Goal: Check status: Check status

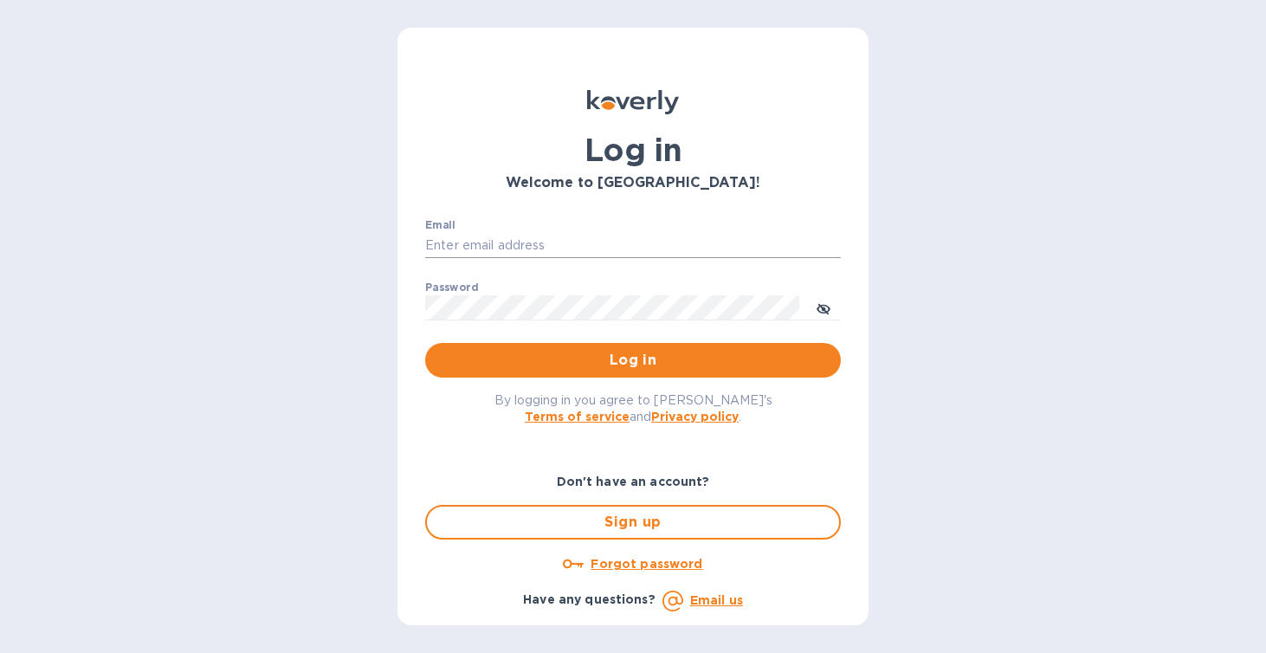
click at [519, 242] on input "Email" at bounding box center [633, 246] width 416 height 26
type input "[PERSON_NAME][EMAIL_ADDRESS][DOMAIN_NAME]"
click at [697, 236] on input "Email" at bounding box center [633, 246] width 416 height 26
type input "[PERSON_NAME][EMAIL_ADDRESS][DOMAIN_NAME]"
click at [650, 358] on span "Log in" at bounding box center [633, 360] width 388 height 21
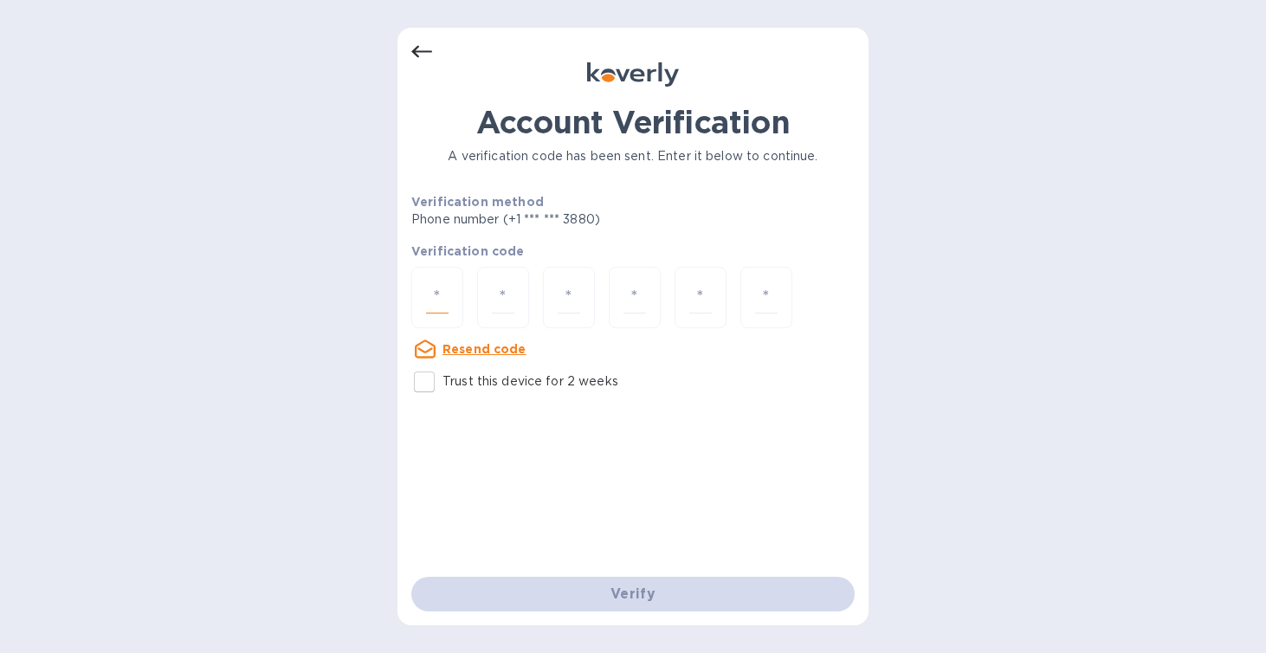
click at [426, 285] on input "number" at bounding box center [437, 297] width 23 height 32
type input "5"
type input "3"
type input "7"
type input "8"
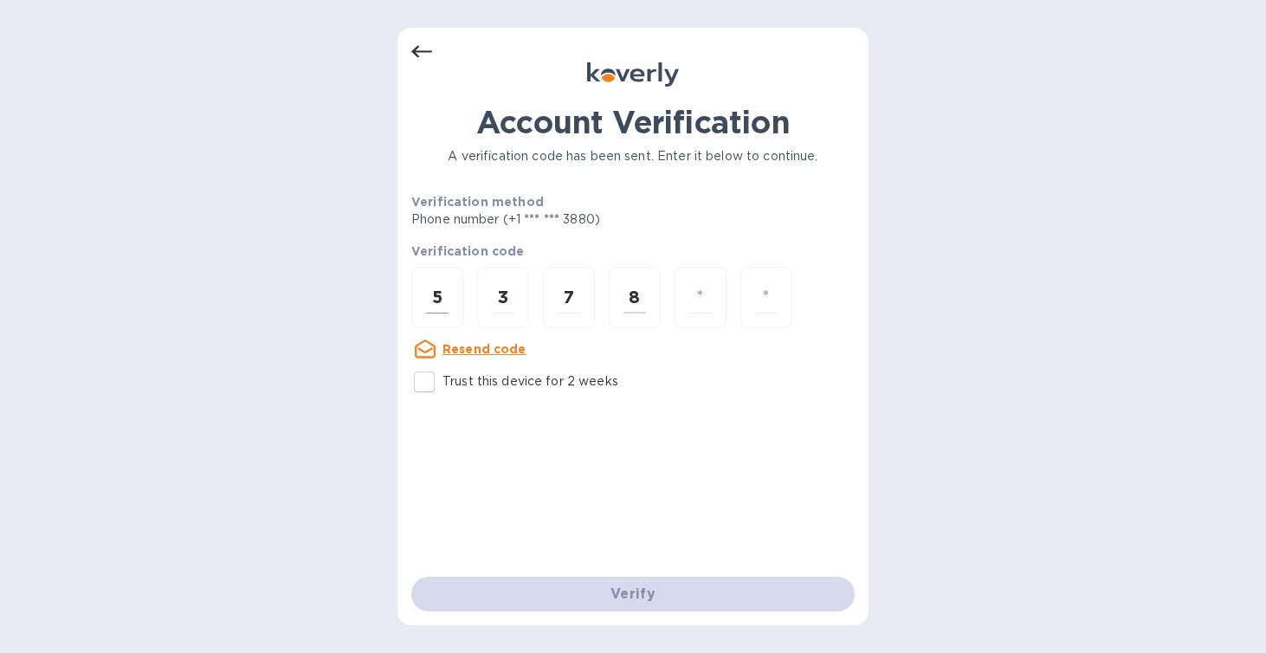
type input "0"
type input "5"
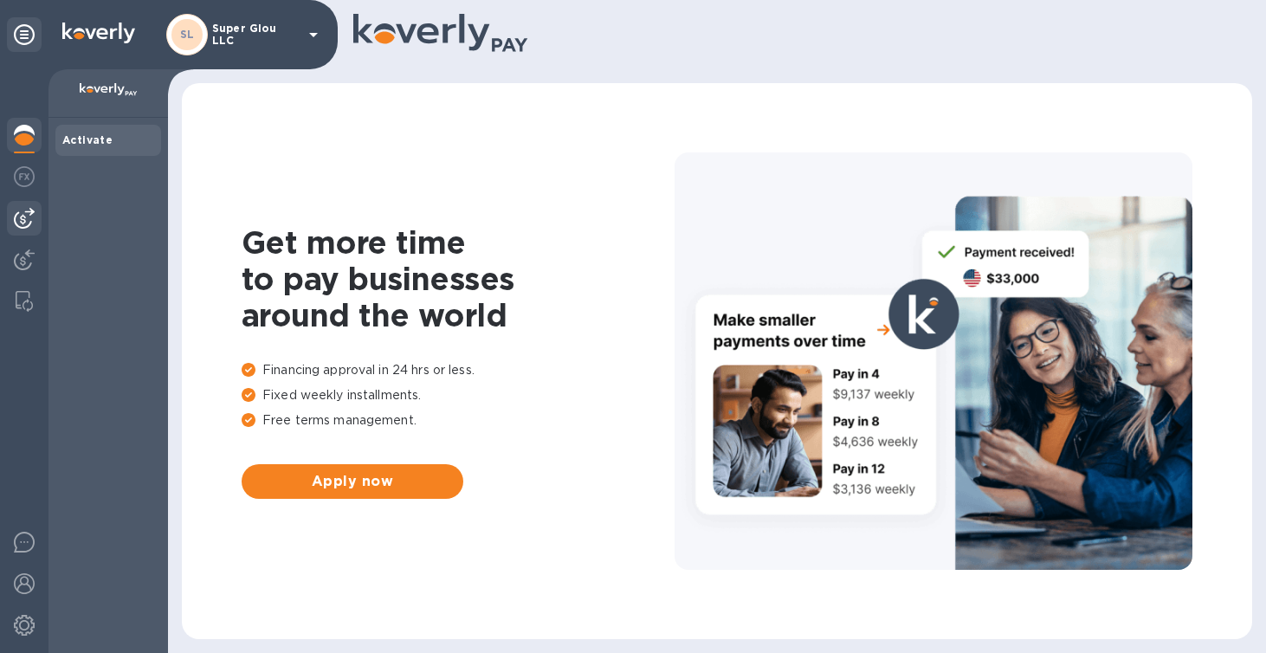
click at [21, 215] on img at bounding box center [24, 218] width 21 height 21
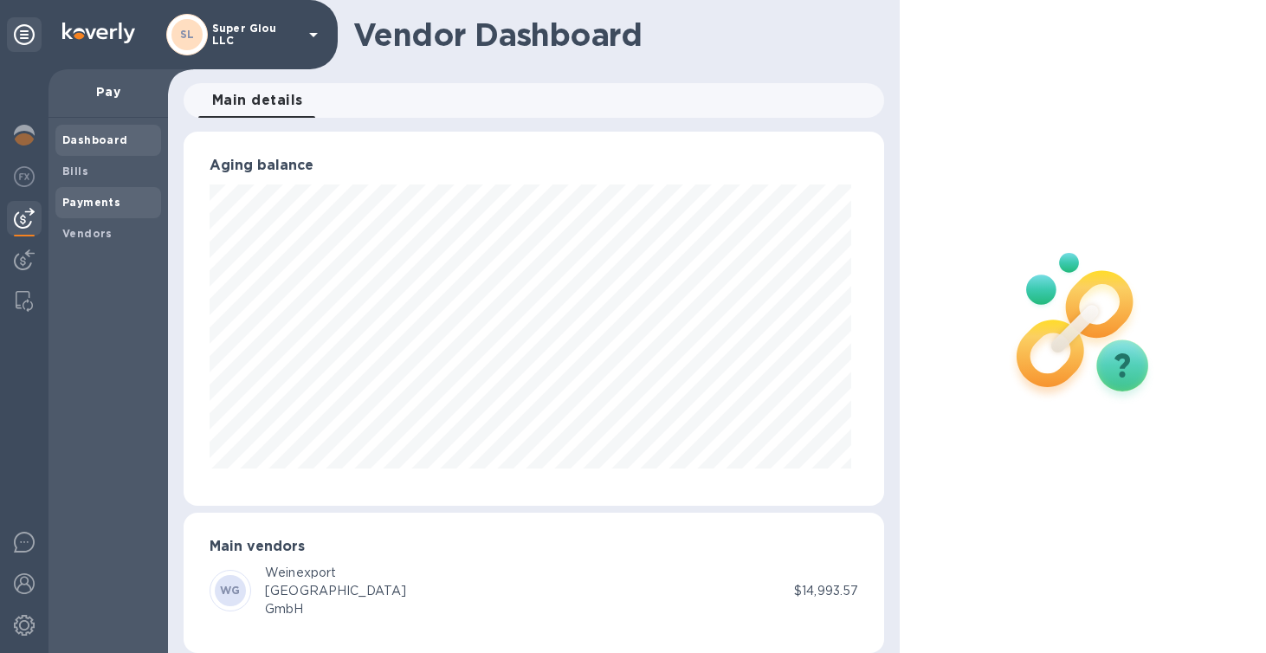
click at [102, 209] on span "Payments" at bounding box center [91, 202] width 58 height 17
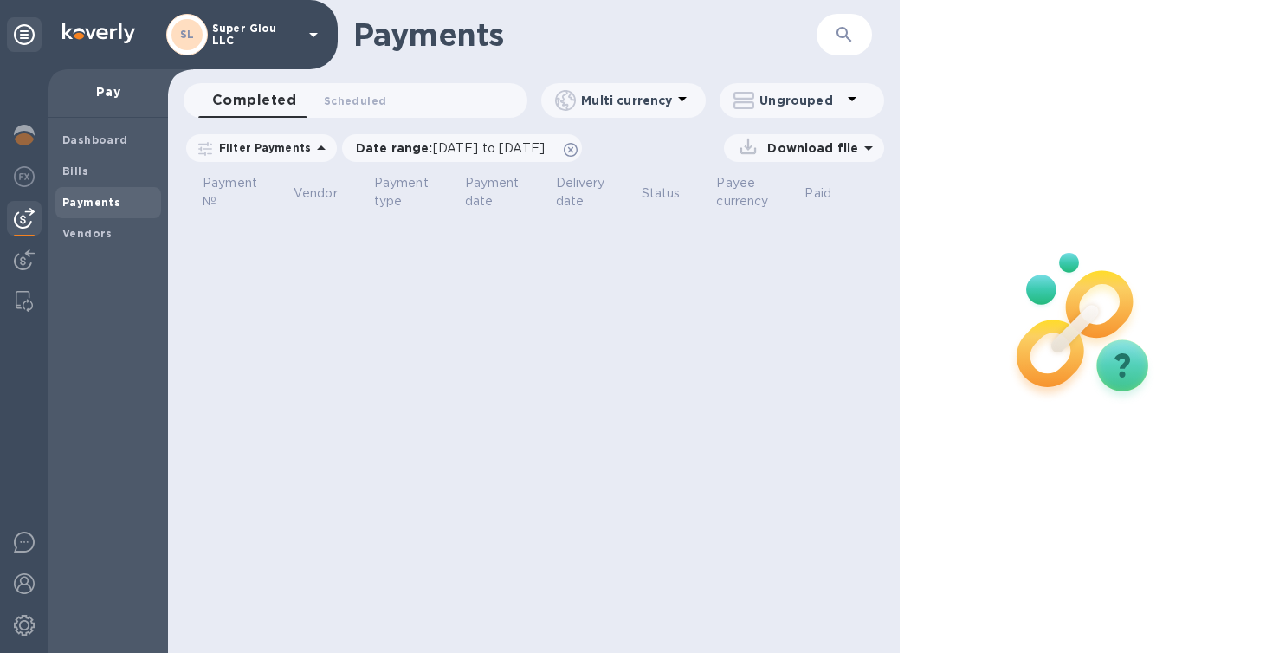
click at [544, 233] on div "Payments ​ Completed 0 Scheduled 0 Multi currency Ungrouped Filter Payments Dat…" at bounding box center [534, 326] width 732 height 653
click at [520, 144] on span "08/11/2025 to 09/12/2025" at bounding box center [489, 148] width 112 height 14
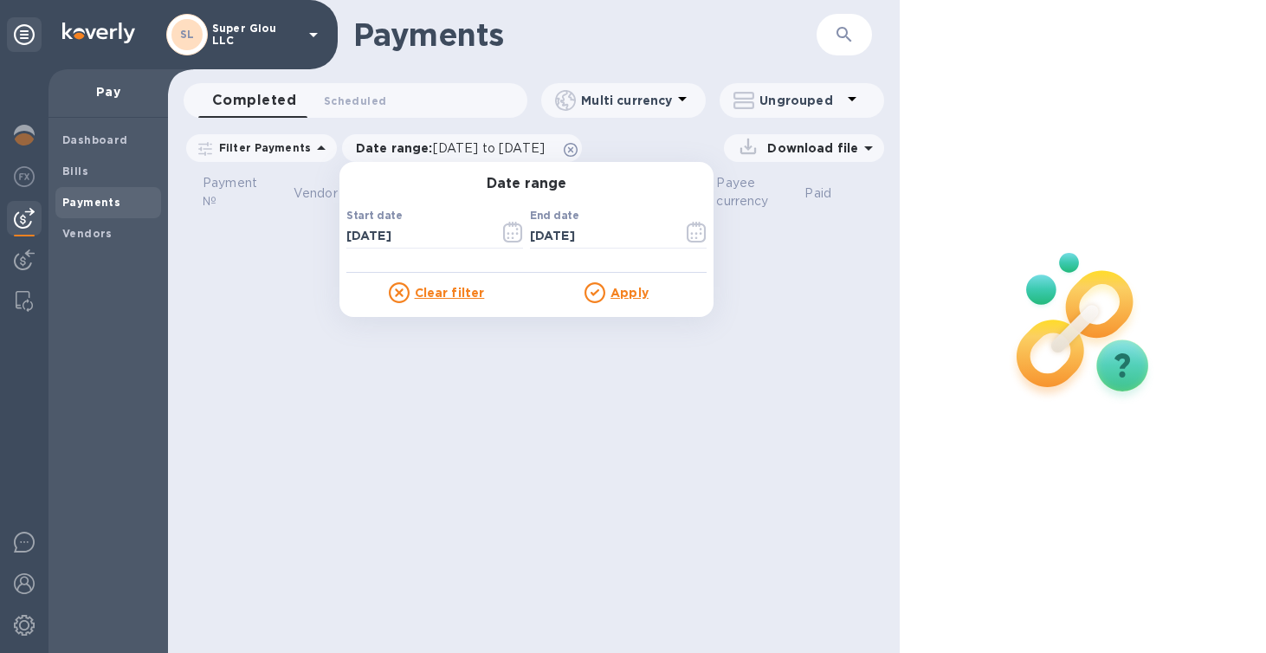
click at [616, 295] on u "Apply" at bounding box center [629, 293] width 38 height 14
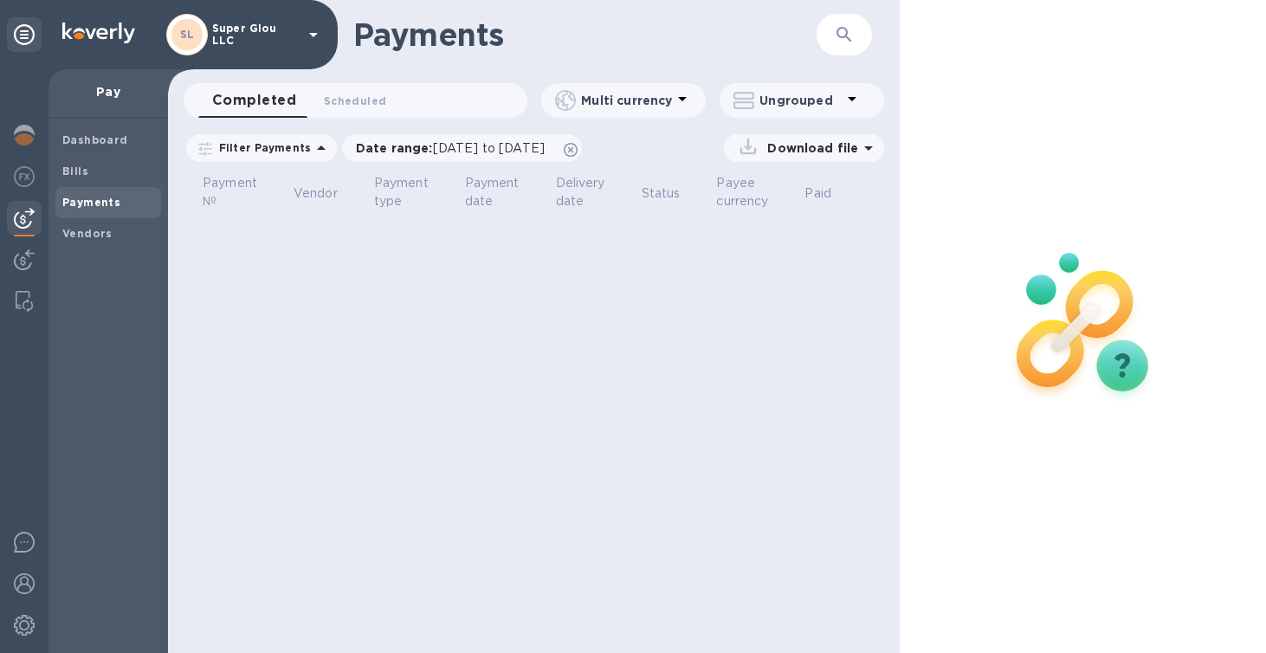
click at [860, 145] on icon at bounding box center [868, 148] width 21 height 21
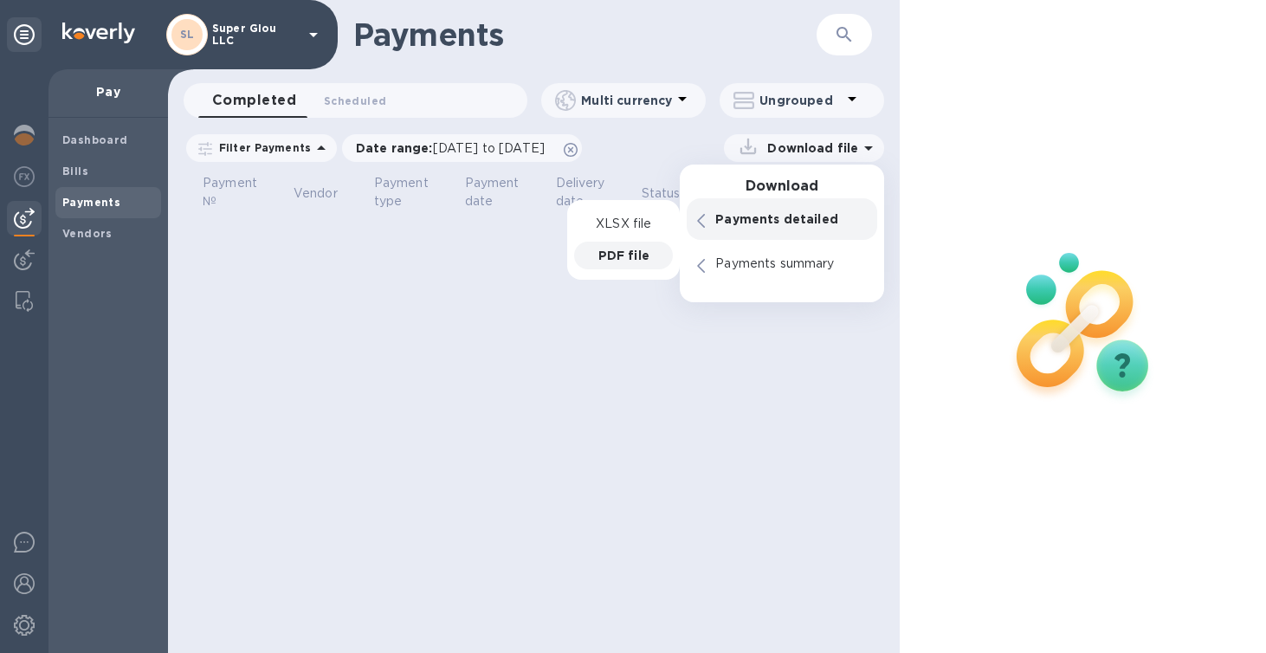
click at [528, 274] on div "Payments ​ Completed 0 Scheduled 0 Multi currency Ungrouped Filter Payments Dat…" at bounding box center [534, 326] width 732 height 653
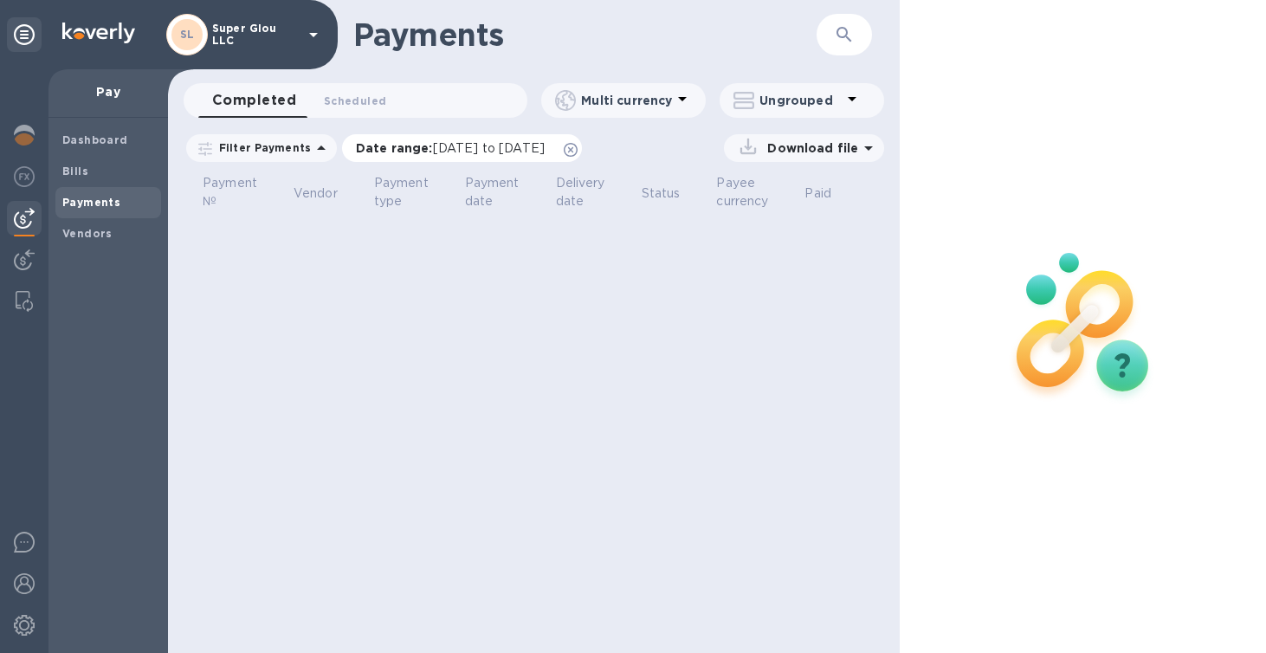
click at [493, 146] on span "08/11/2025 to 09/12/2025" at bounding box center [489, 148] width 112 height 14
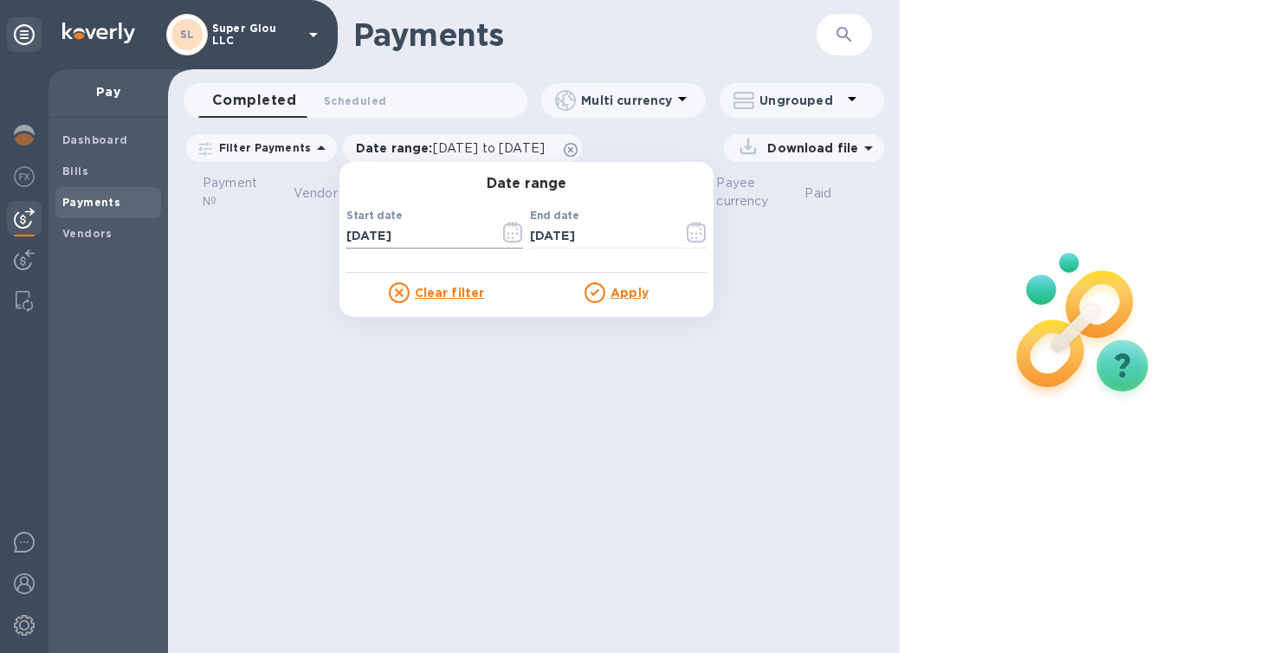
click at [422, 235] on input "08/11/2025" at bounding box center [415, 236] width 139 height 26
type input "08/11/2024"
click at [629, 289] on u "Apply" at bounding box center [629, 293] width 38 height 14
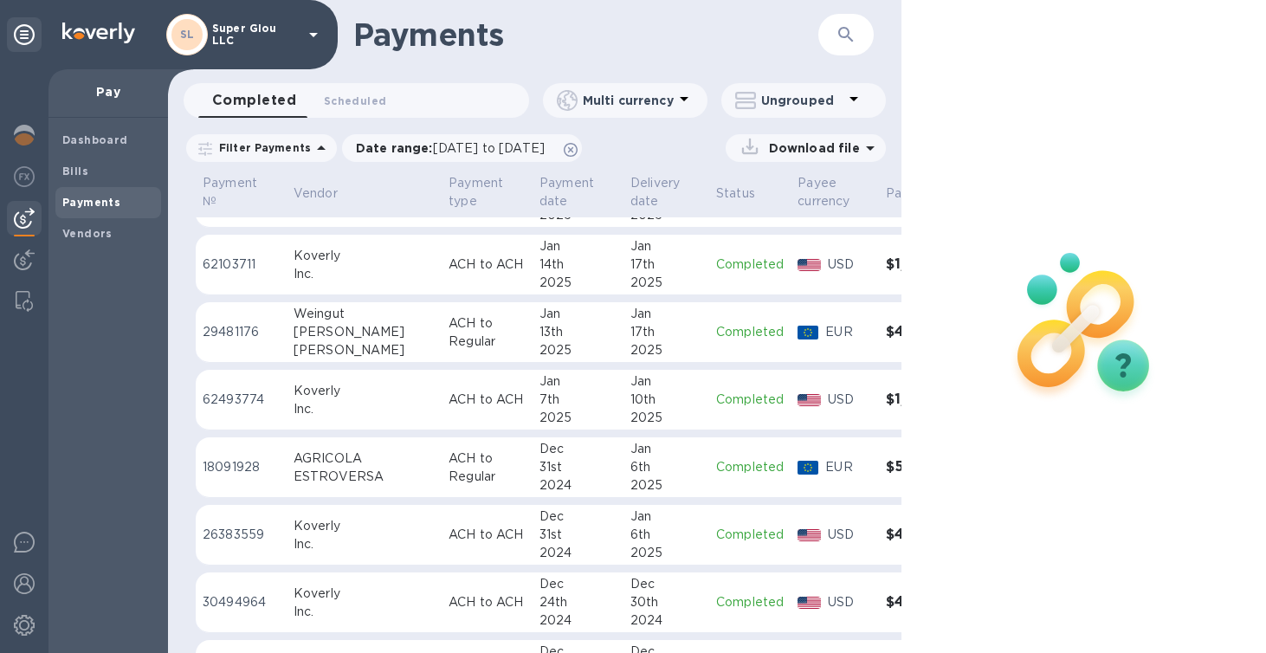
scroll to position [124, 0]
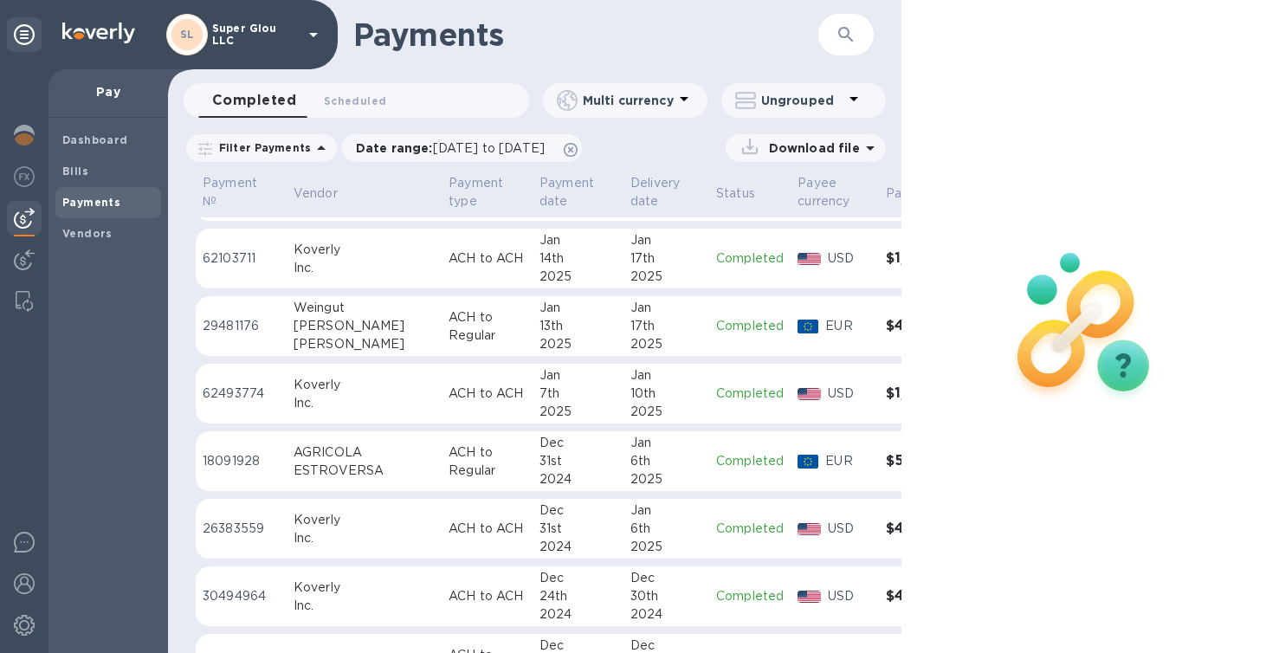
click at [879, 470] on td "$5,057.69" at bounding box center [922, 461] width 86 height 61
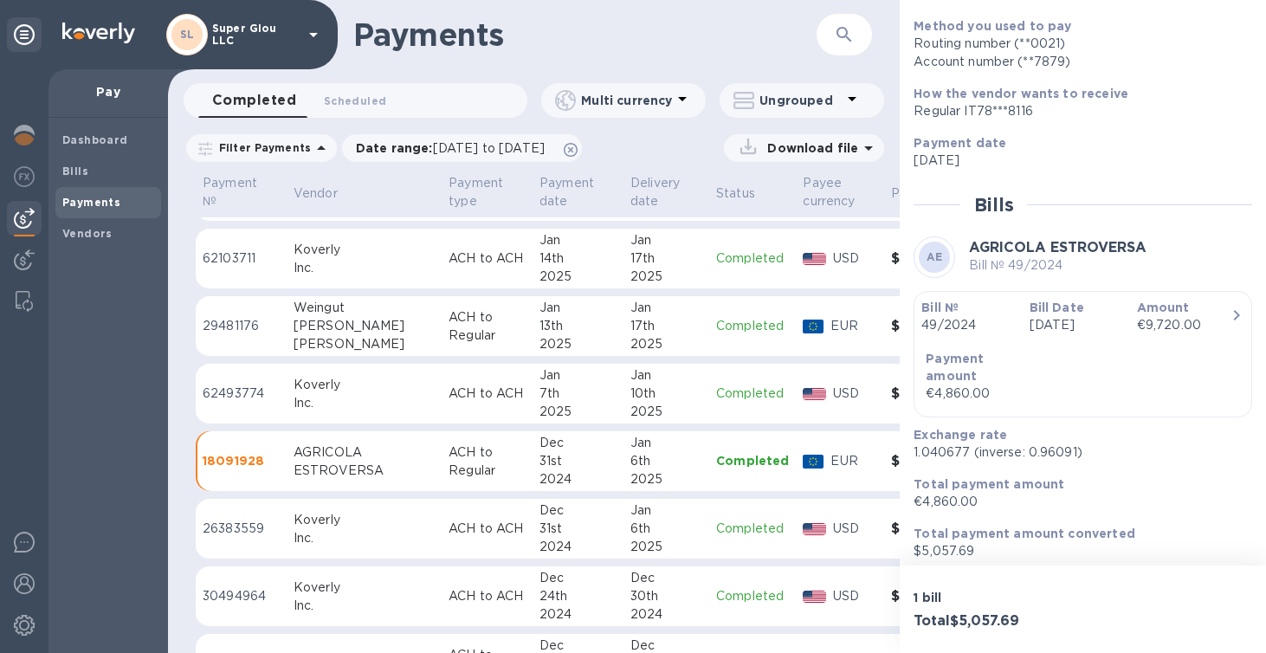
scroll to position [216, 0]
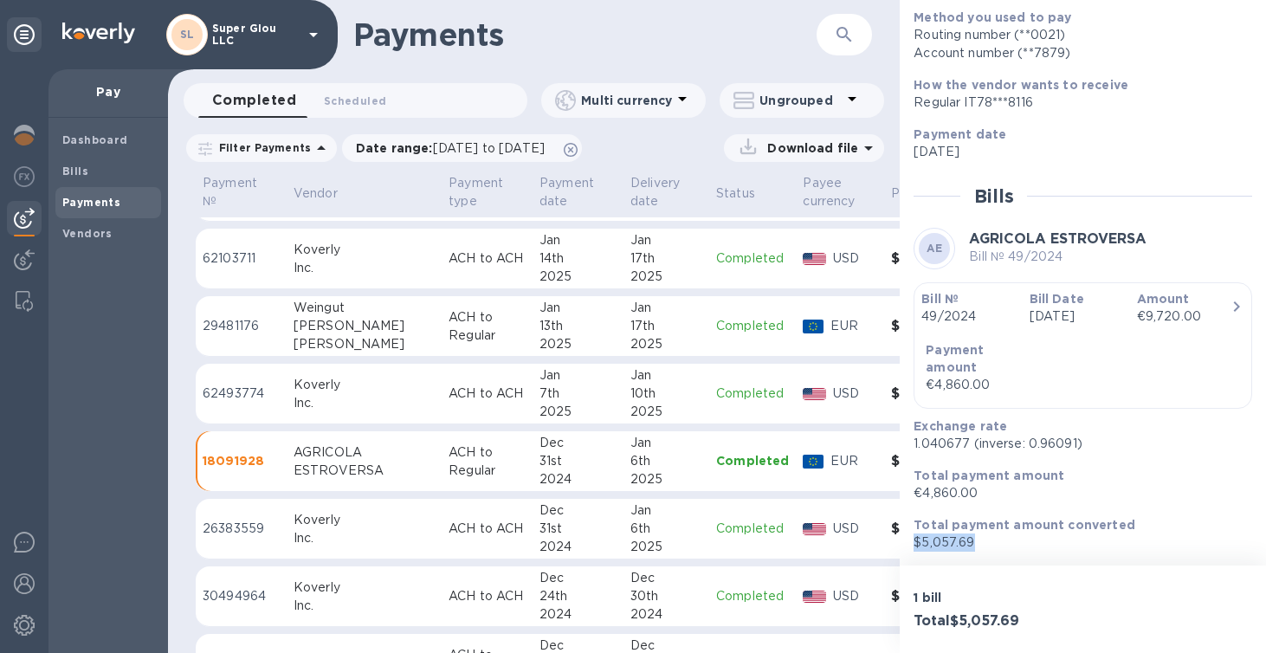
drag, startPoint x: 984, startPoint y: 546, endPoint x: 913, endPoint y: 546, distance: 70.1
click at [913, 546] on p "$5,057.69" at bounding box center [1075, 542] width 325 height 18
copy p "$5,057.69"
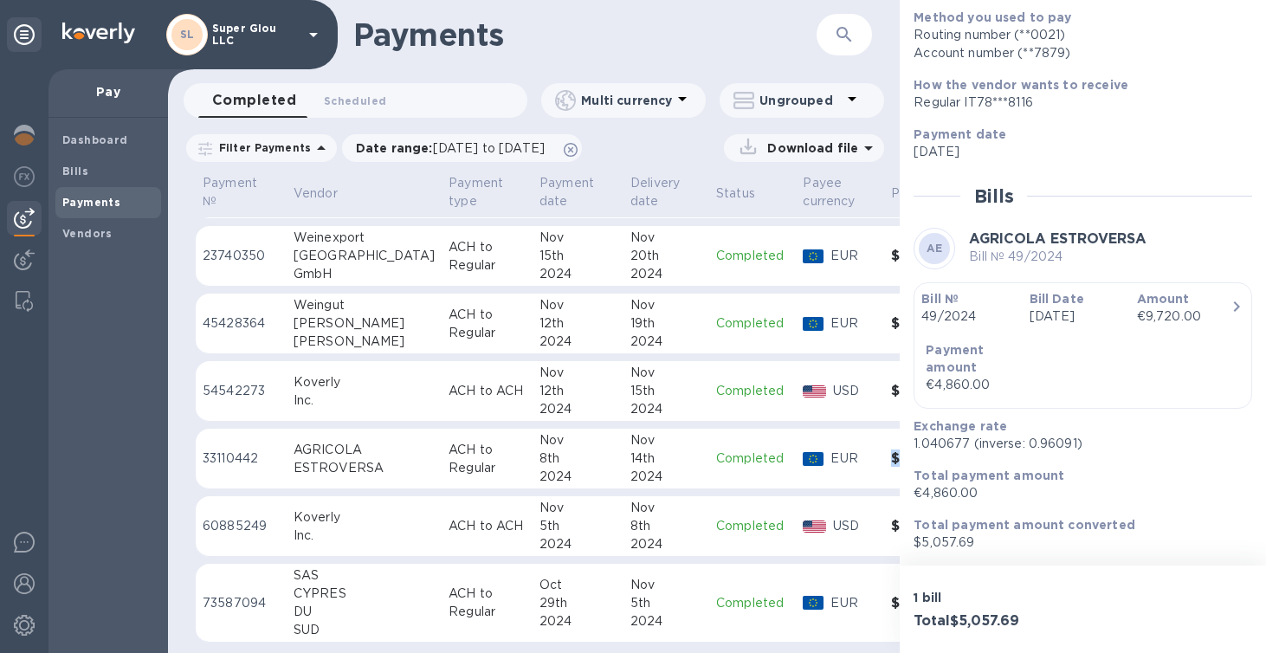
scroll to position [937, 47]
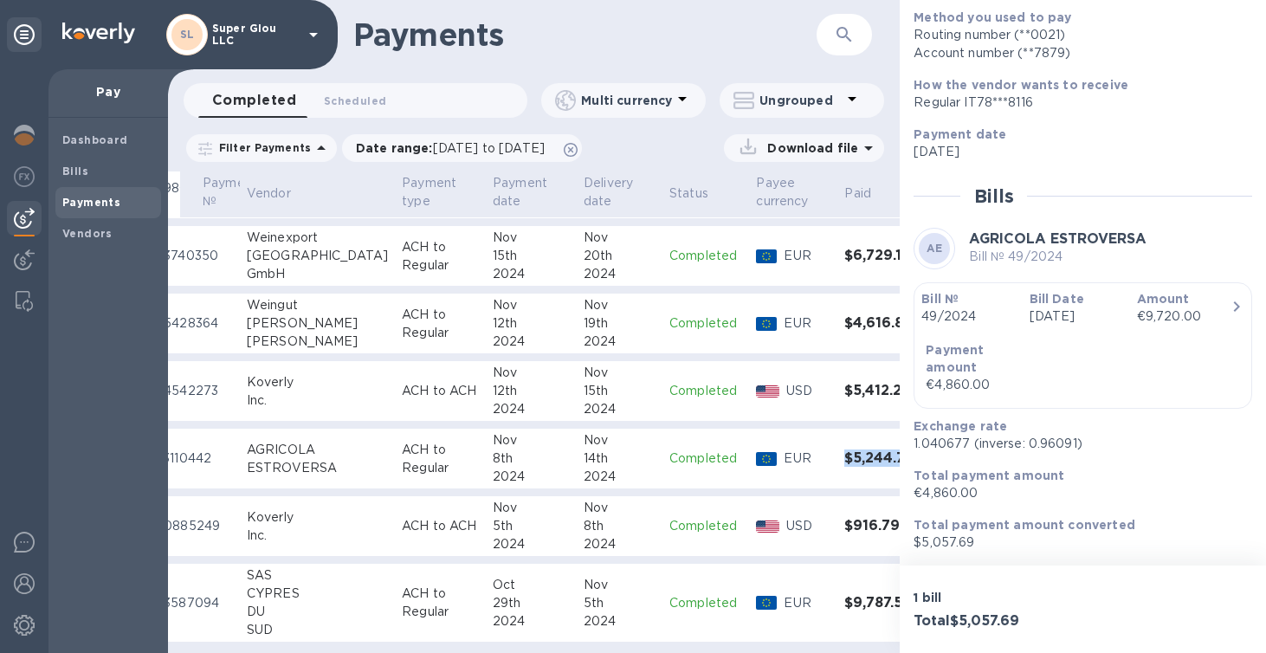
drag, startPoint x: 829, startPoint y: 456, endPoint x: 860, endPoint y: 466, distance: 31.8
click at [860, 466] on td "$5,244.75" at bounding box center [880, 459] width 86 height 61
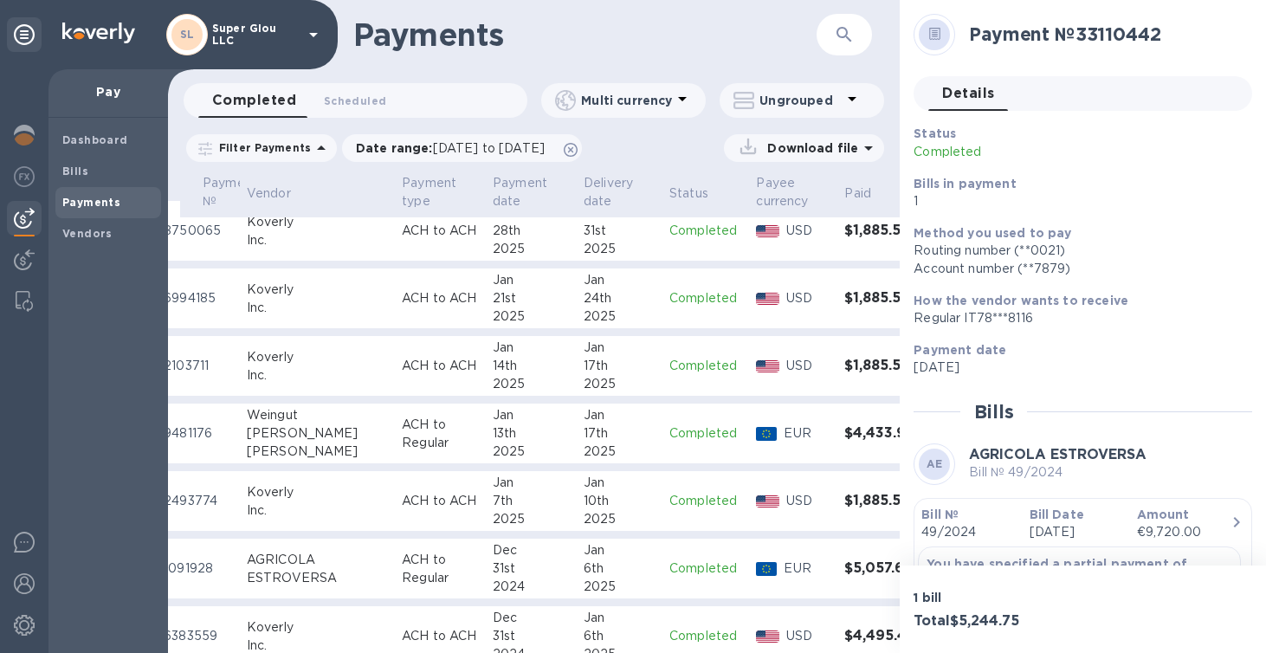
scroll to position [0, 47]
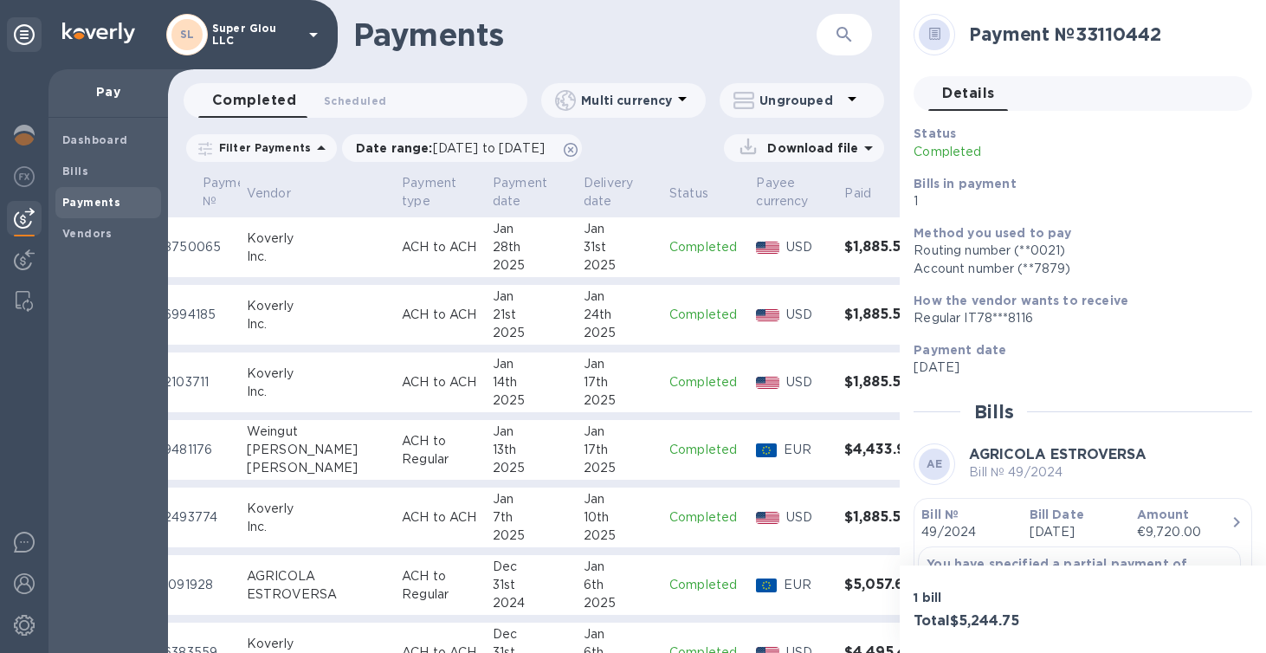
click at [844, 581] on h3 "$5,057.69" at bounding box center [880, 585] width 72 height 16
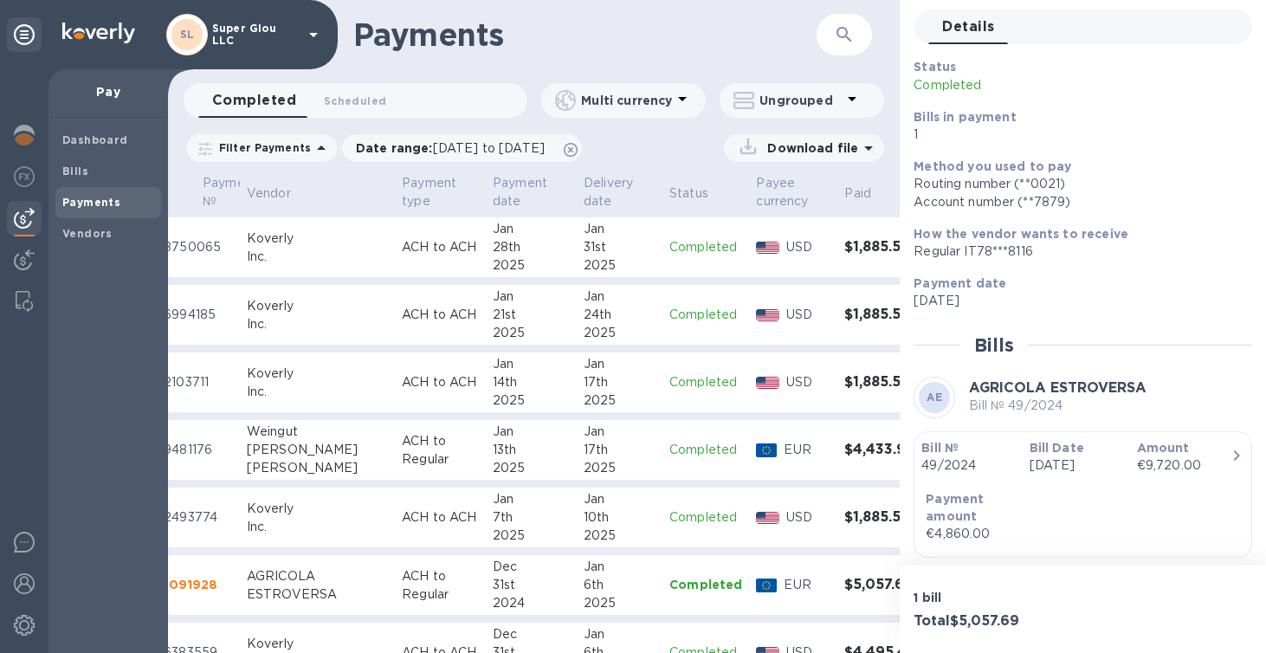
scroll to position [216, 0]
